Goal: Transaction & Acquisition: Purchase product/service

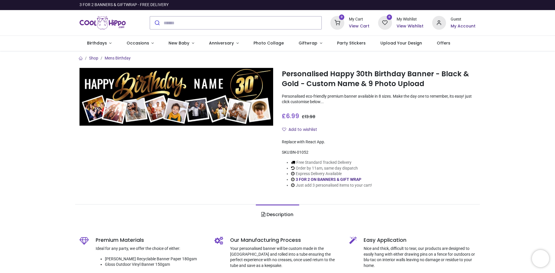
click at [140, 109] on img at bounding box center [176, 97] width 194 height 58
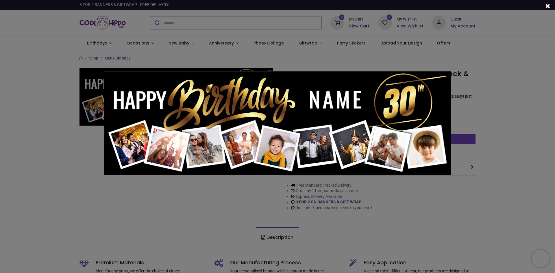
click at [548, 5] on span at bounding box center [547, 6] width 5 height 6
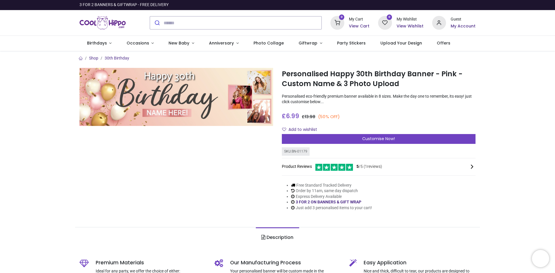
click at [162, 81] on img at bounding box center [176, 97] width 194 height 58
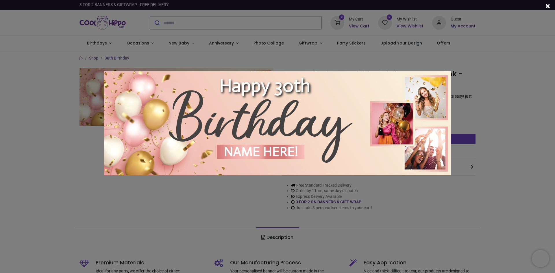
click at [548, 4] on span at bounding box center [547, 6] width 5 height 6
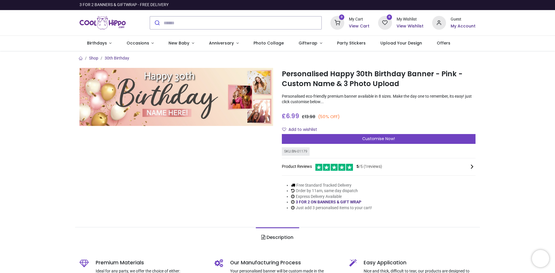
click at [547, 3] on div "3 FOR 2 BANNERS & GIFTWRAP - FREE DELIVERY" at bounding box center [277, 5] width 555 height 10
click at [298, 41] on span "Giftwrap" at bounding box center [307, 43] width 19 height 6
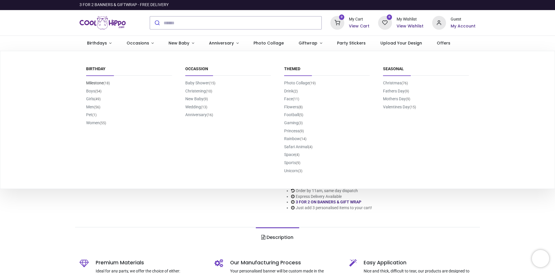
click at [100, 81] on link "Milestone (18)" at bounding box center [98, 83] width 24 height 5
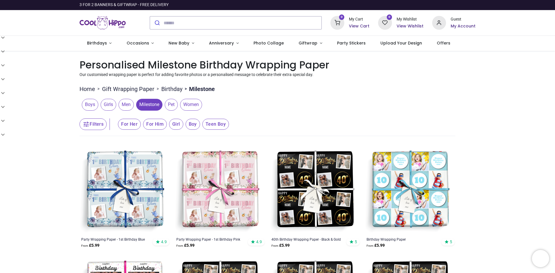
click at [131, 125] on span "For Her" at bounding box center [129, 124] width 23 height 11
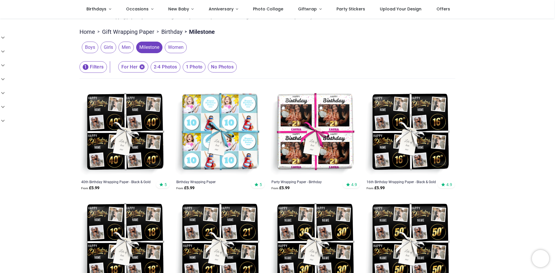
scroll to position [22, 0]
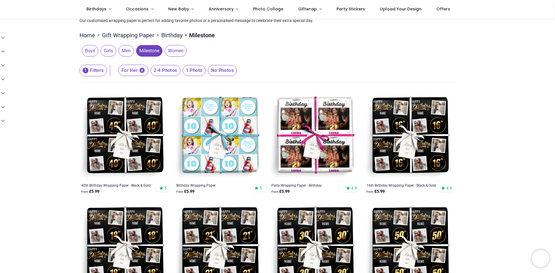
click at [330, 122] on img at bounding box center [315, 136] width 90 height 90
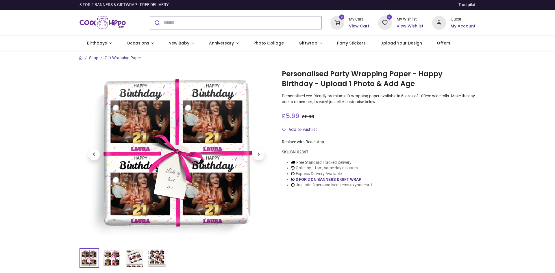
click at [331, 122] on div "£ 5.99 5.99 GBP £ 11.98 £ 11.98 Not Available For Sale Size 50cm (W) x 100cm (H…" at bounding box center [379, 122] width 194 height 25
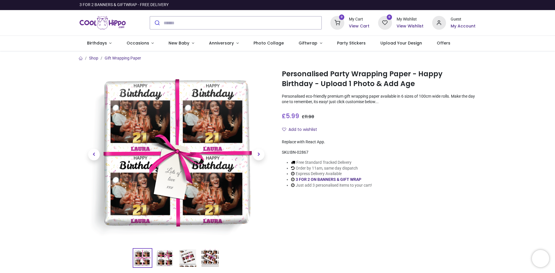
click at [157, 148] on img at bounding box center [176, 154] width 173 height 173
